Goal: Task Accomplishment & Management: Manage account settings

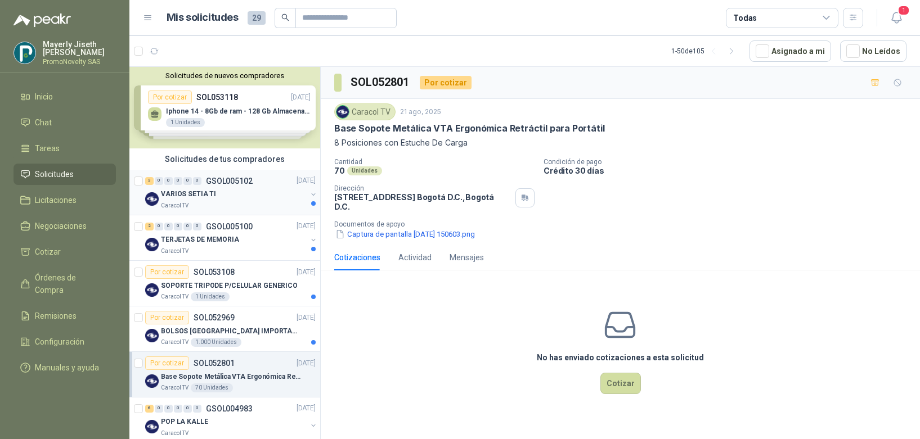
click at [187, 206] on p "Caracol TV" at bounding box center [175, 205] width 28 height 9
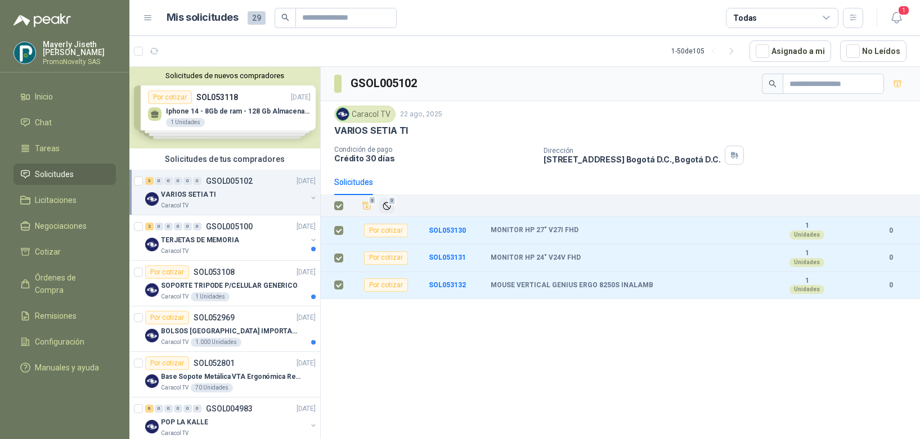
click at [382, 206] on icon "Ignorar" at bounding box center [387, 206] width 10 height 10
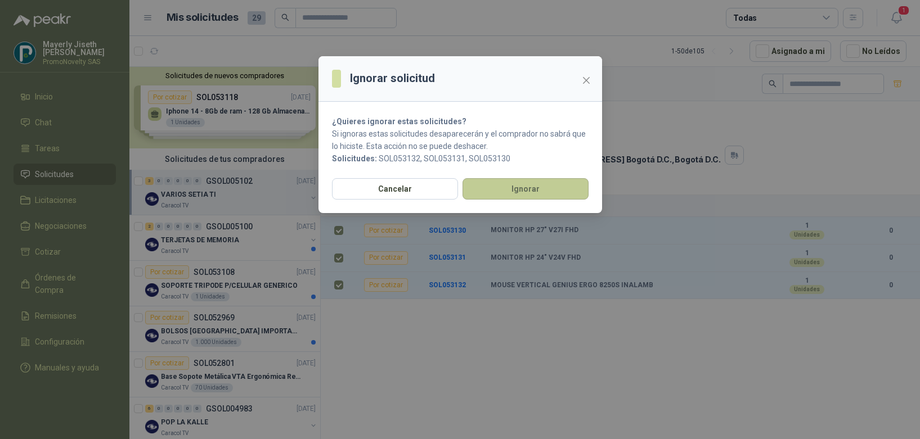
click at [525, 197] on button "Ignorar" at bounding box center [525, 188] width 126 height 21
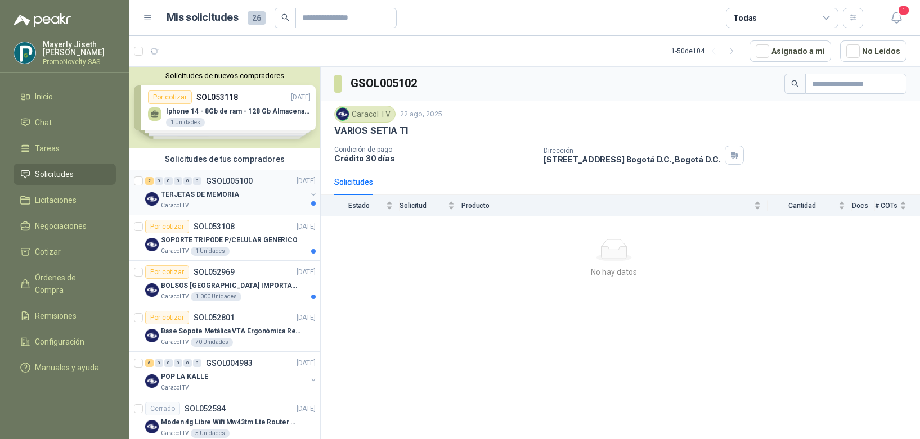
click at [235, 195] on div "TERJETAS DE MEMORIA" at bounding box center [234, 195] width 146 height 14
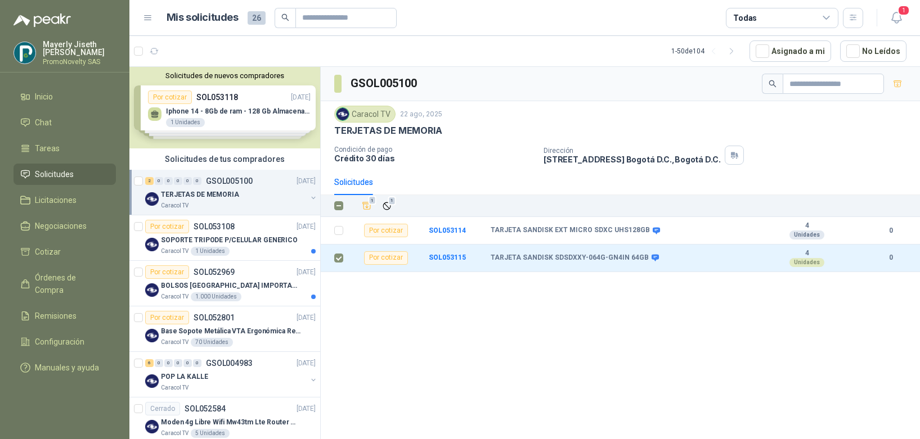
click at [335, 215] on th at bounding box center [335, 206] width 29 height 22
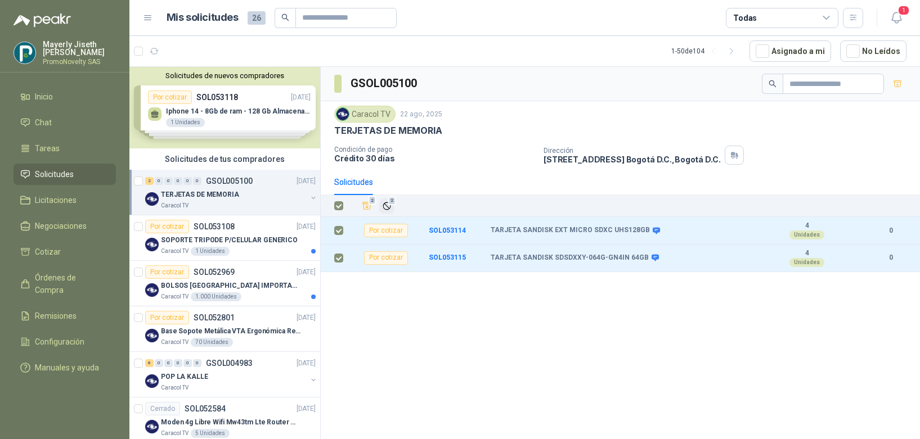
click at [384, 200] on button "2" at bounding box center [386, 206] width 15 height 15
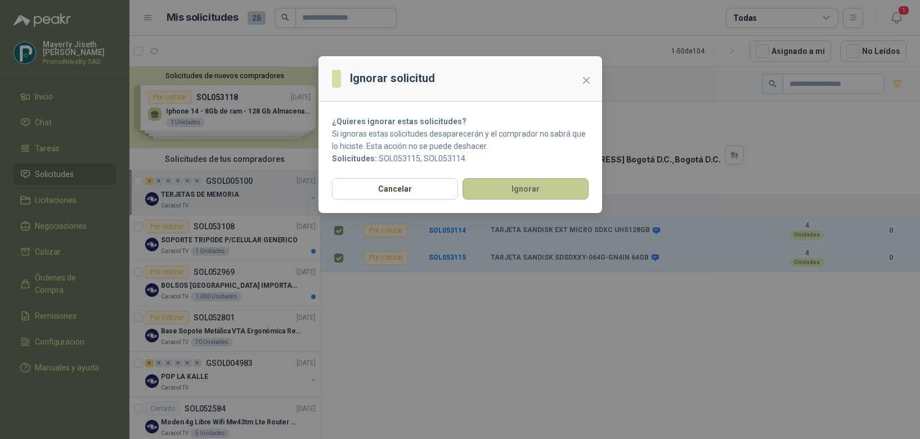
click at [501, 192] on button "Ignorar" at bounding box center [525, 188] width 126 height 21
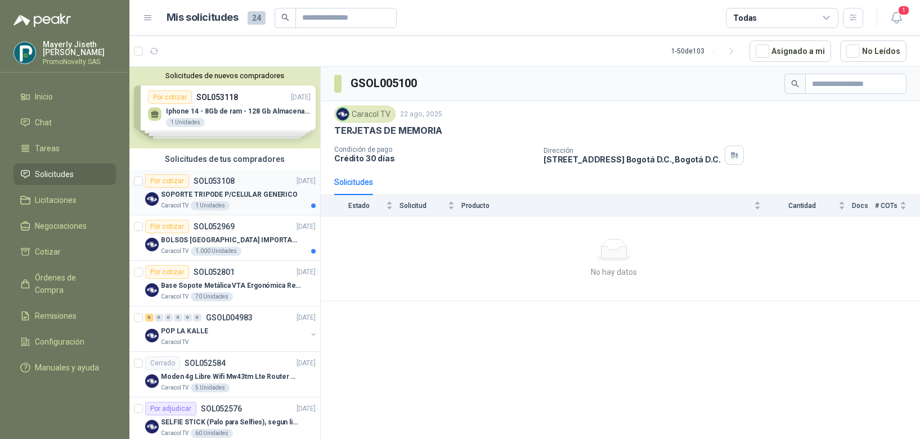
click at [248, 186] on div "Por cotizar SOL053108 22/08/25" at bounding box center [230, 181] width 170 height 14
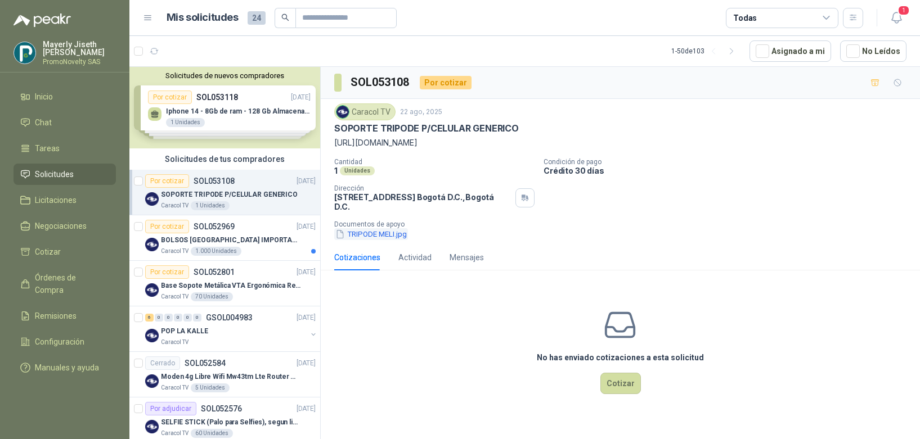
click at [354, 232] on button "TRIPODE MELI.jpg" at bounding box center [371, 234] width 74 height 12
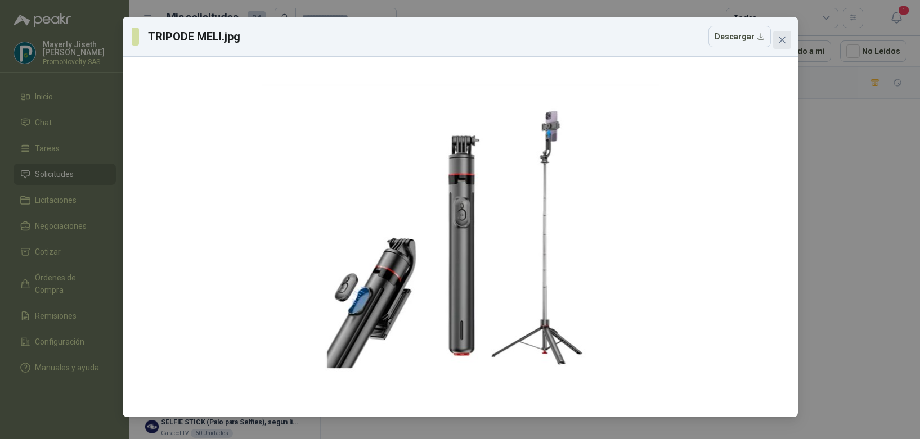
click at [782, 42] on icon "close" at bounding box center [781, 39] width 9 height 9
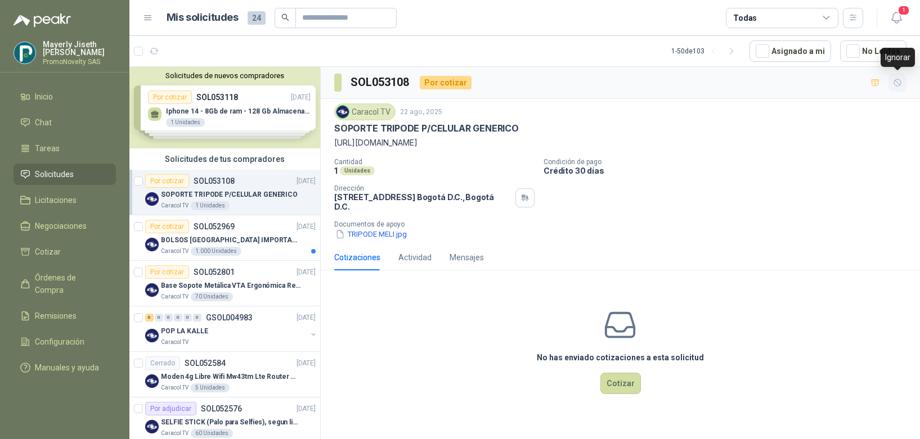
click at [898, 87] on button "button" at bounding box center [897, 83] width 18 height 18
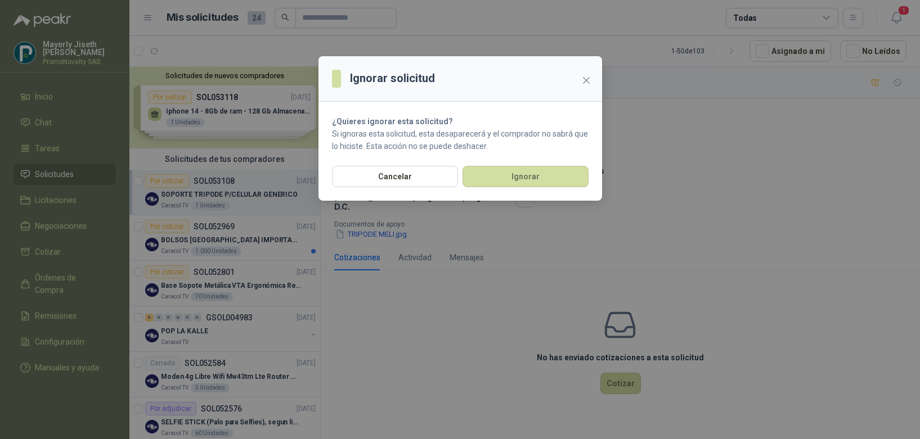
click at [500, 165] on section "¿Quieres ignorar esta solicitud? Si ignoras esta solicitud, esta desaparecerá y…" at bounding box center [460, 134] width 284 height 64
click at [498, 172] on button "Ignorar" at bounding box center [525, 176] width 126 height 21
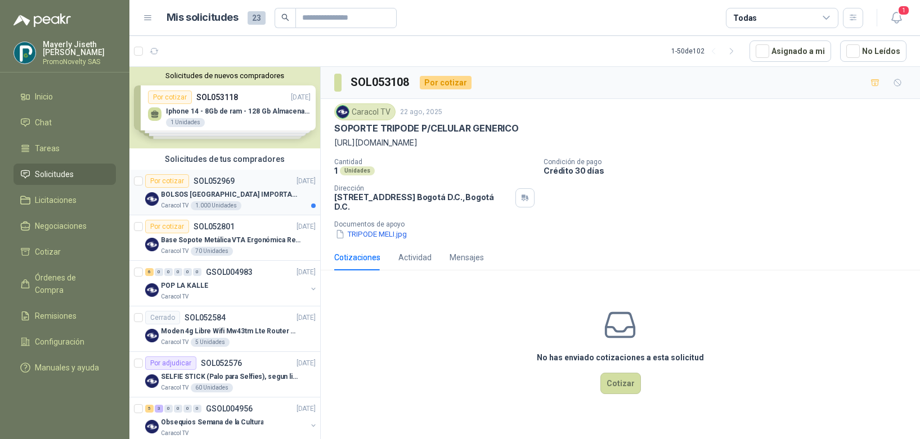
click at [273, 197] on p "BOLSOS VENECIA IMPORTADO VA-397-1" at bounding box center [231, 195] width 140 height 11
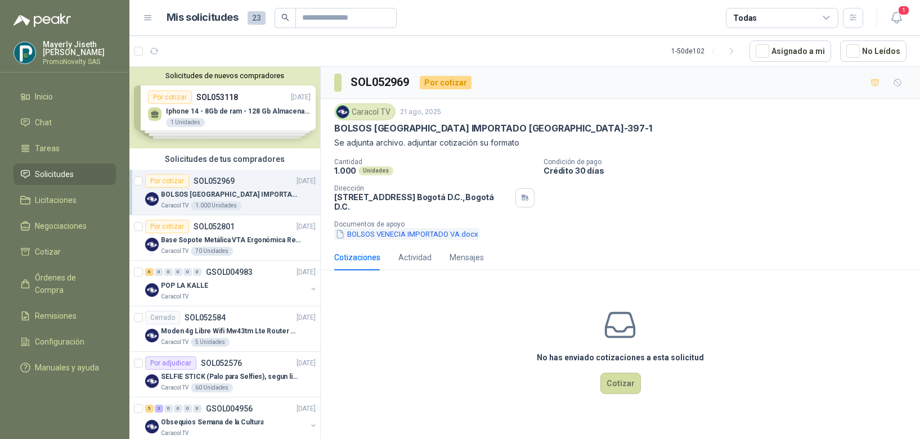
click at [437, 233] on button "BOLSOS VENECIA IMPORTADO VA.docx" at bounding box center [406, 234] width 145 height 12
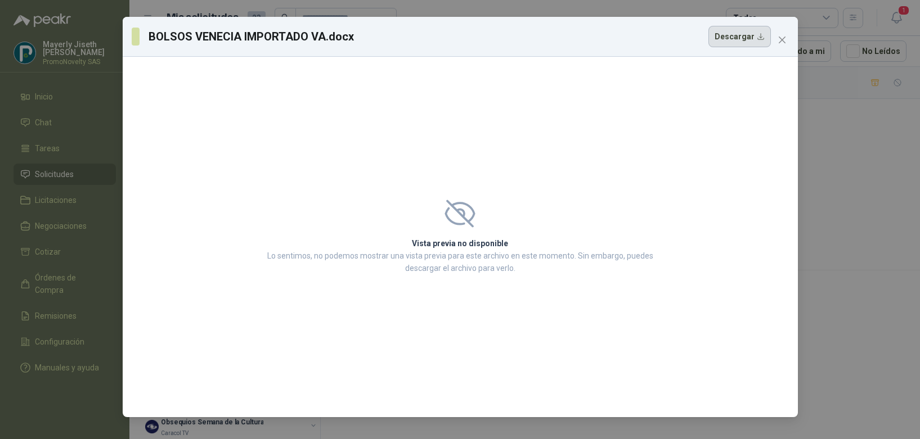
click at [746, 35] on button "Descargar" at bounding box center [739, 36] width 62 height 21
